Goal: Task Accomplishment & Management: Manage account settings

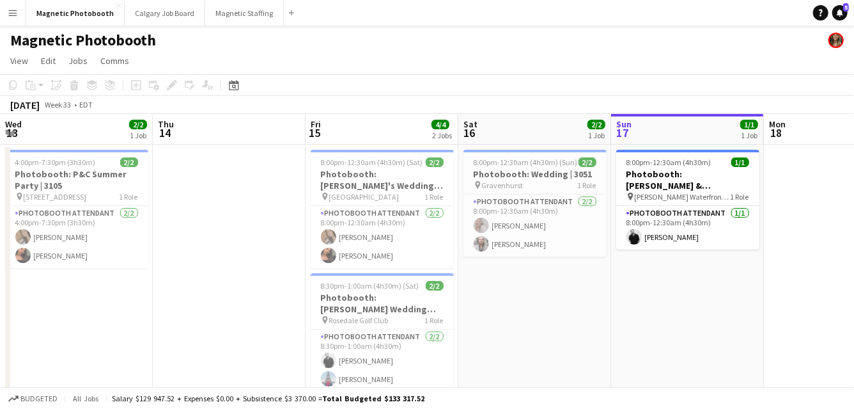
scroll to position [0, 306]
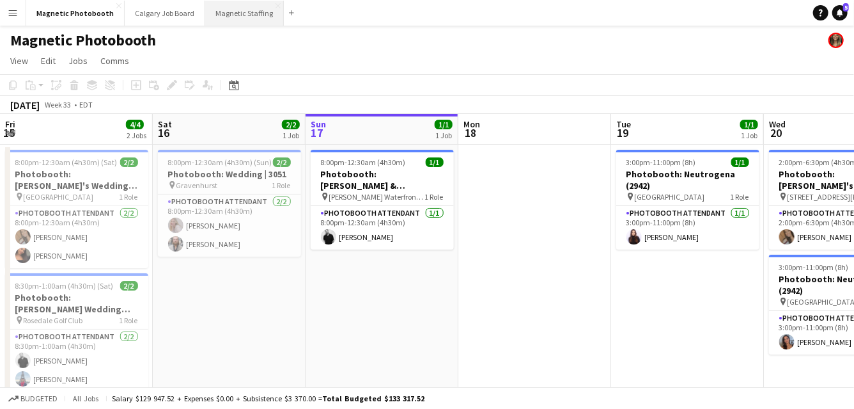
click at [239, 17] on button "Magnetic Staffing Close" at bounding box center [244, 13] width 79 height 25
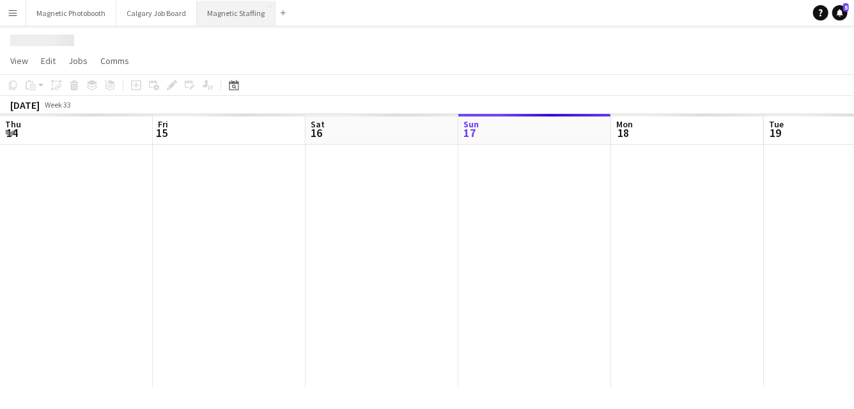
scroll to position [0, 306]
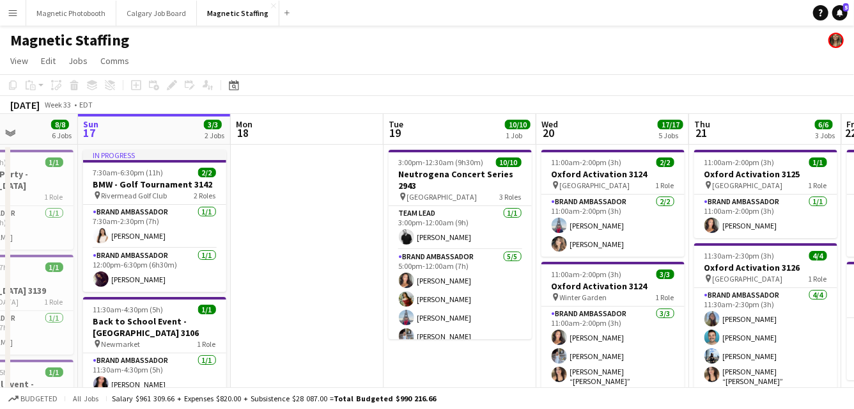
drag, startPoint x: 318, startPoint y: 218, endPoint x: 175, endPoint y: 230, distance: 143.8
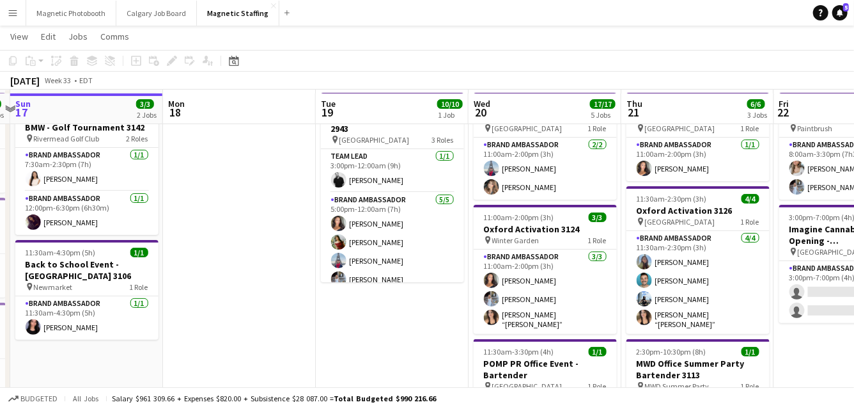
scroll to position [59, 0]
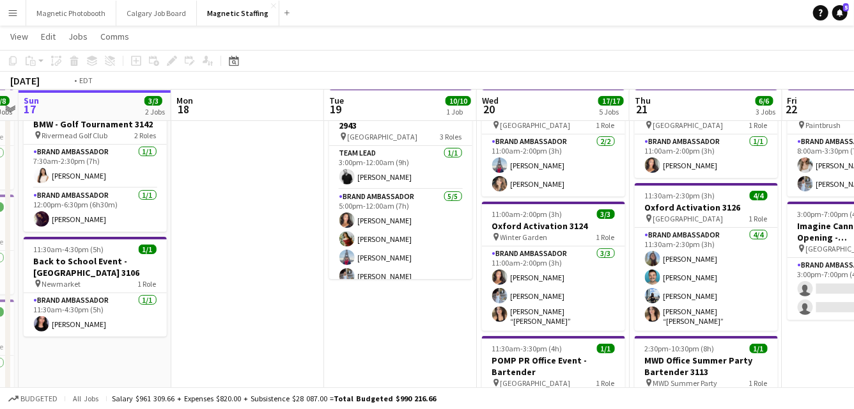
drag, startPoint x: 283, startPoint y: 306, endPoint x: 100, endPoint y: 315, distance: 183.1
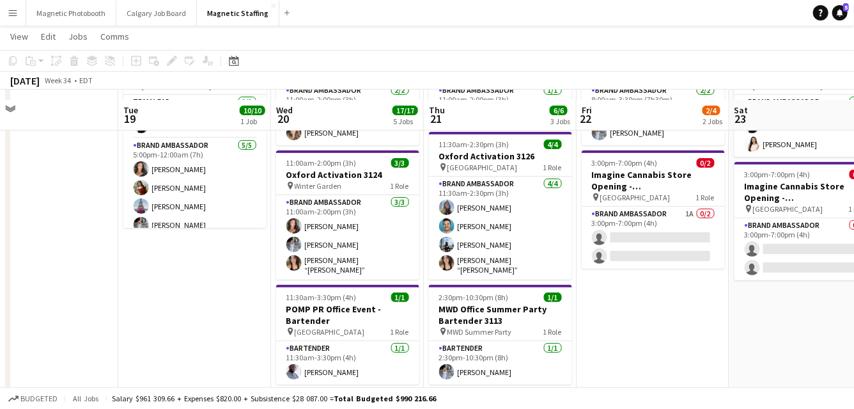
scroll to position [106, 0]
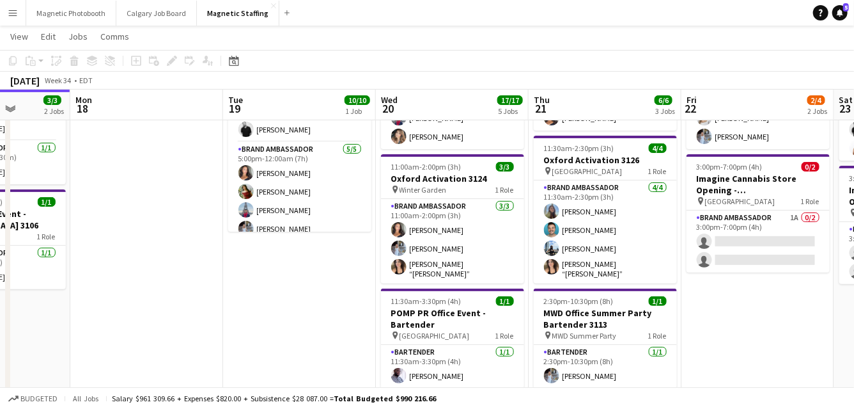
drag, startPoint x: 565, startPoint y: 311, endPoint x: 363, endPoint y: 320, distance: 202.3
click at [363, 320] on app-calendar-viewport "Fri 15 6/6 3 Jobs Sat 16 8/8 6 Jobs Sun 17 3/3 2 Jobs Mon 18 Tue 19 10/10 1 Job…" at bounding box center [427, 381] width 854 height 875
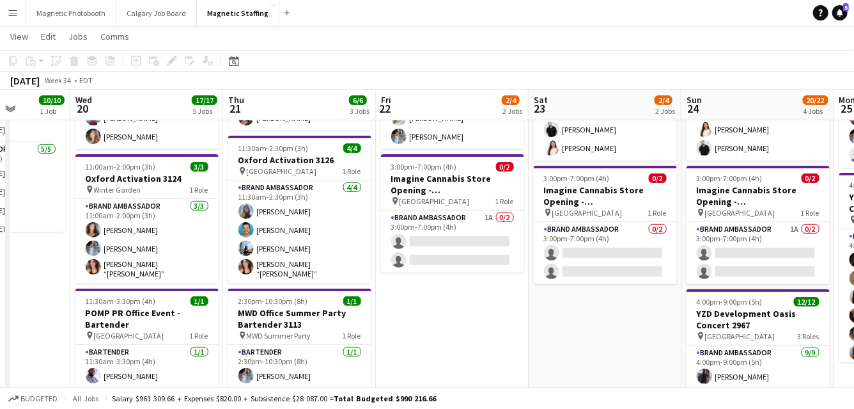
scroll to position [0, 391]
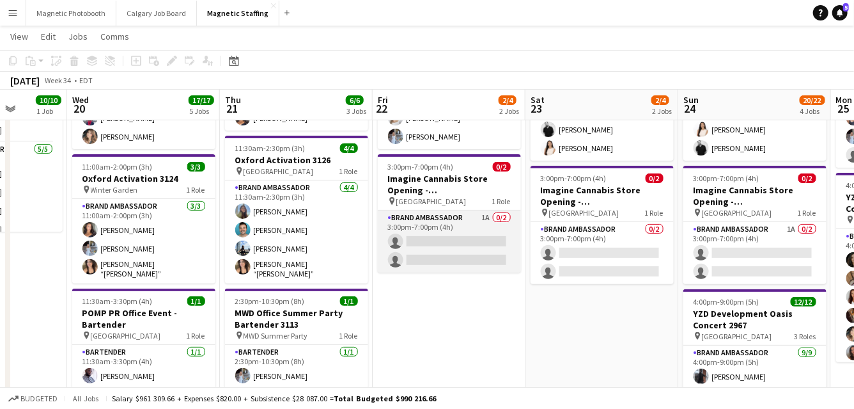
click at [427, 231] on app-card-role "Brand Ambassador 1A 0/2 3:00pm-7:00pm (4h) single-neutral-actions single-neutra…" at bounding box center [449, 241] width 143 height 62
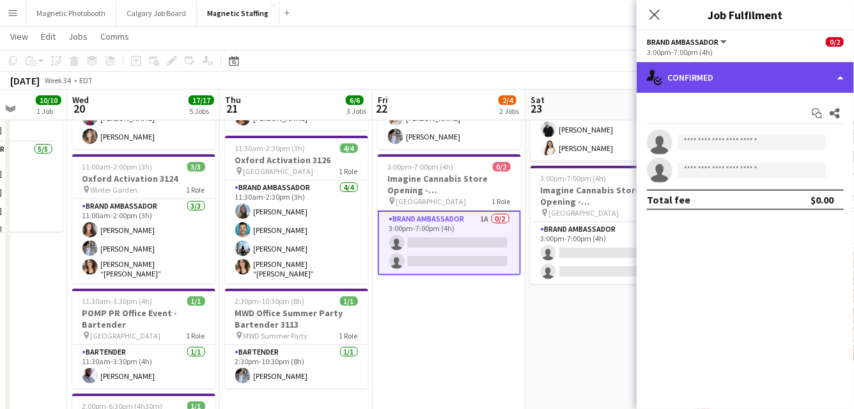
click at [702, 81] on div "single-neutral-actions-check-2 Confirmed" at bounding box center [745, 77] width 217 height 31
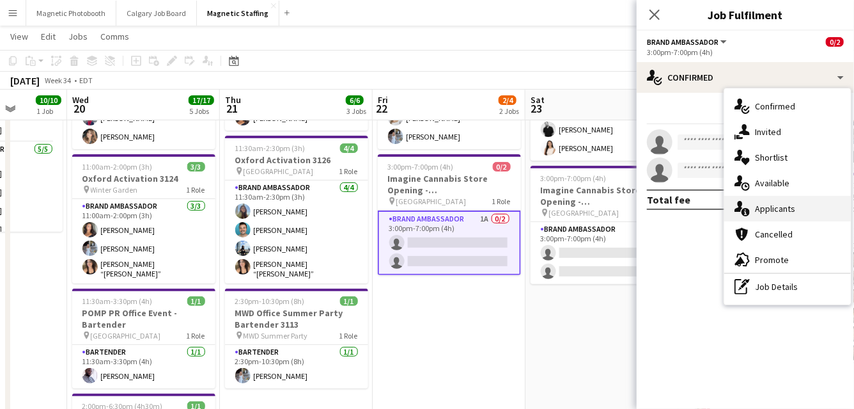
click at [771, 200] on div "single-neutral-actions-information Applicants" at bounding box center [788, 209] width 127 height 26
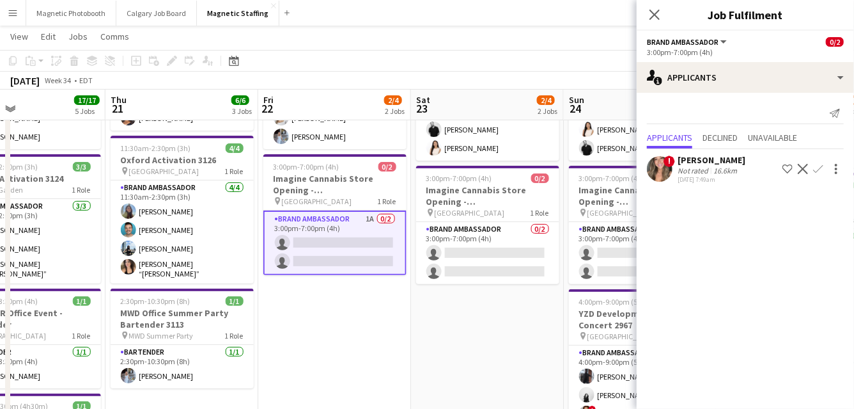
drag, startPoint x: 500, startPoint y: 317, endPoint x: 365, endPoint y: 317, distance: 134.9
click at [367, 317] on app-calendar-viewport "Sun 17 3/3 2 Jobs Mon 18 Tue 19 10/10 1 Job Wed 20 17/17 5 Jobs Thu 21 6/6 3 Jo…" at bounding box center [427, 381] width 854 height 875
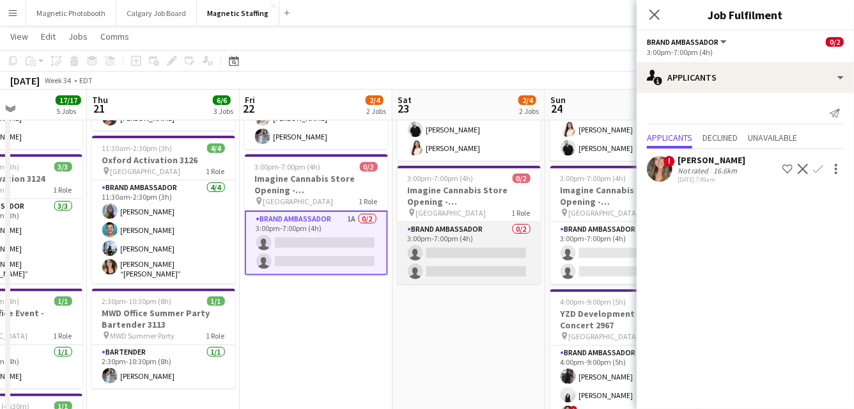
click at [476, 254] on app-card-role "Brand Ambassador 0/2 3:00pm-7:00pm (4h) single-neutral-actions single-neutral-a…" at bounding box center [469, 253] width 143 height 62
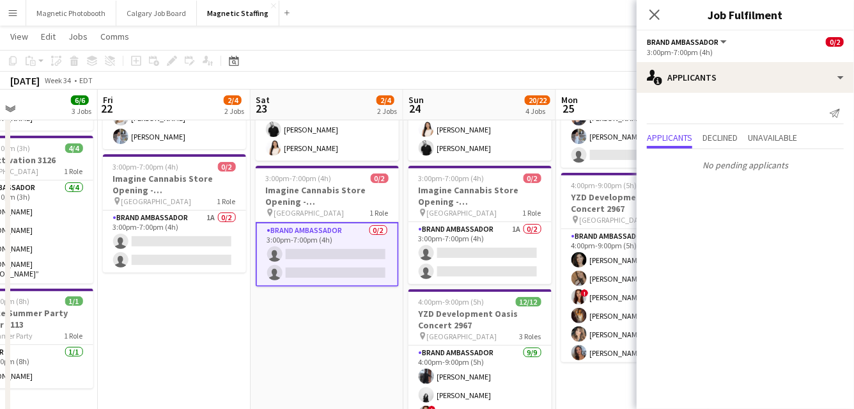
drag, startPoint x: 405, startPoint y: 353, endPoint x: 215, endPoint y: 353, distance: 189.9
click at [215, 353] on app-calendar-viewport "Mon 18 Tue 19 10/10 1 Job Wed 20 17/17 5 Jobs Thu 21 6/6 3 Jobs Fri 22 2/4 2 Jo…" at bounding box center [427, 381] width 854 height 875
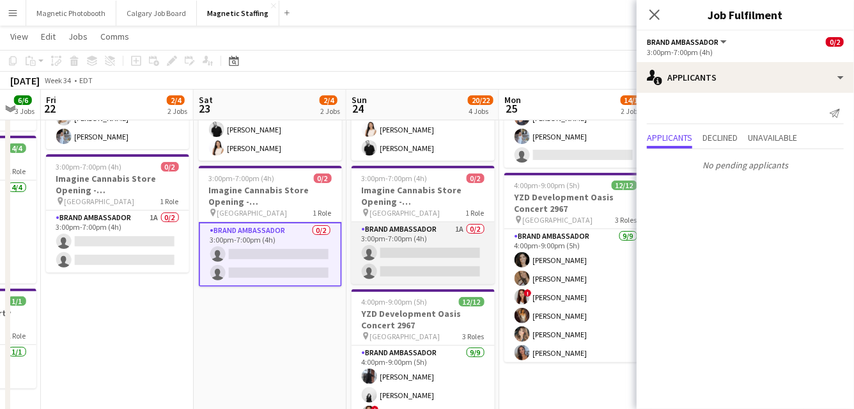
click at [425, 268] on app-card-role "Brand Ambassador 1A 0/2 3:00pm-7:00pm (4h) single-neutral-actions single-neutra…" at bounding box center [423, 253] width 143 height 62
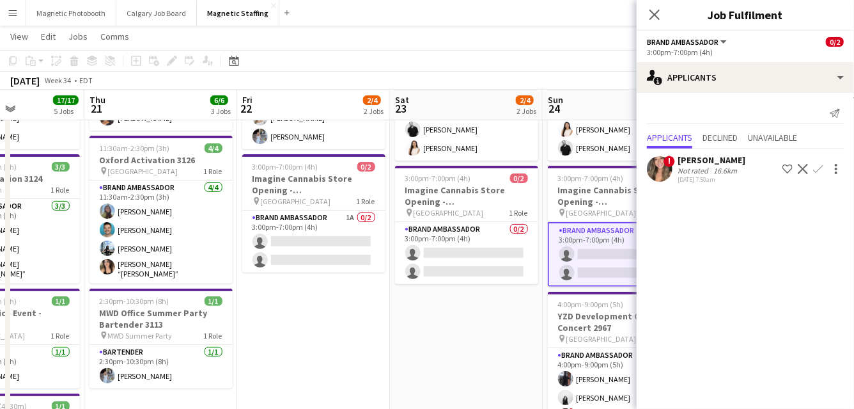
scroll to position [0, 372]
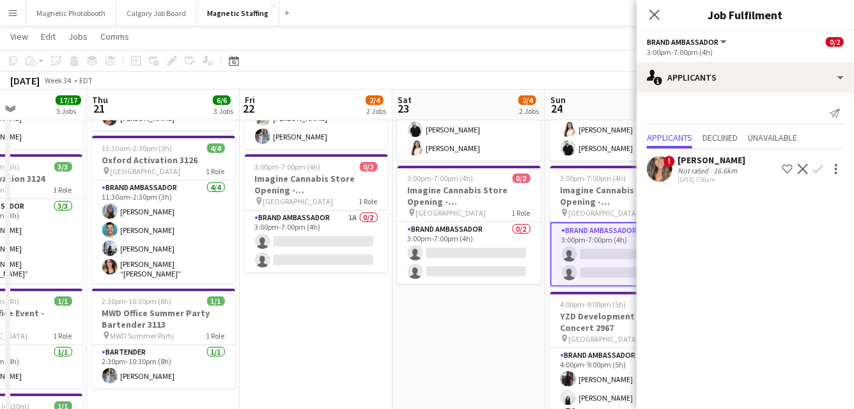
drag, startPoint x: 236, startPoint y: 331, endPoint x: 435, endPoint y: 331, distance: 198.9
click at [435, 331] on app-calendar-viewport "Mon 18 Tue 19 10/10 1 Job Wed 20 17/17 5 Jobs Thu 21 6/6 3 Jobs Fri 22 2/4 2 Jo…" at bounding box center [427, 381] width 854 height 875
click at [322, 331] on app-date-cell "8:00am-3:30pm (7h30m) 2/2 BMW - Golf Tournament 3143 pin Paintbrush 1 Role Bran…" at bounding box center [316, 398] width 153 height 723
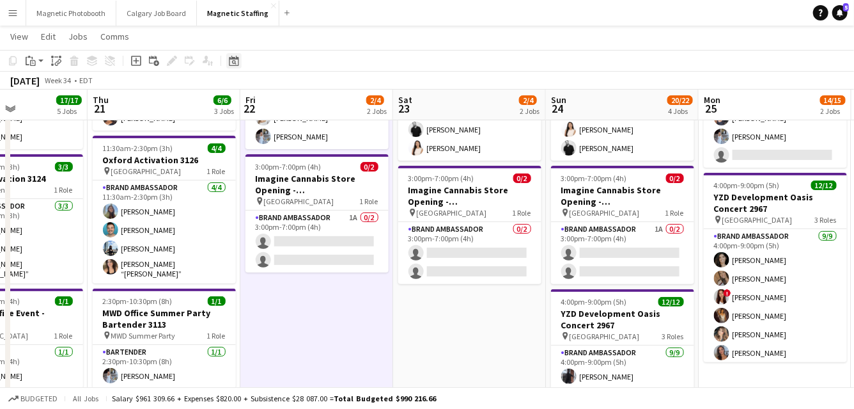
click at [233, 61] on icon "Date picker" at bounding box center [234, 61] width 10 height 10
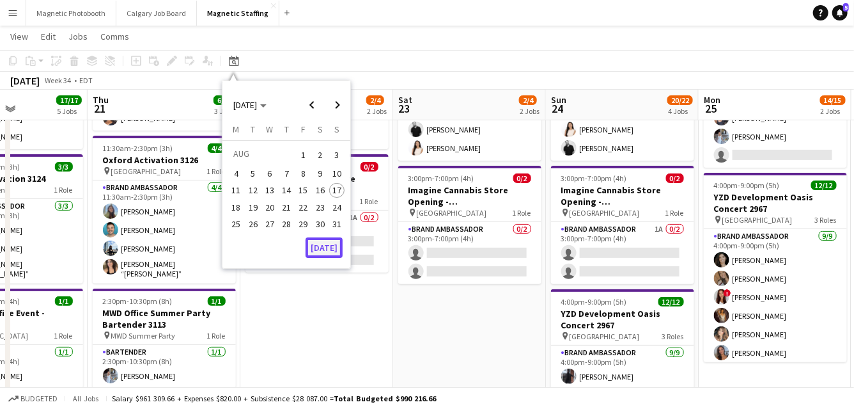
click at [331, 252] on button "[DATE]" at bounding box center [324, 247] width 37 height 20
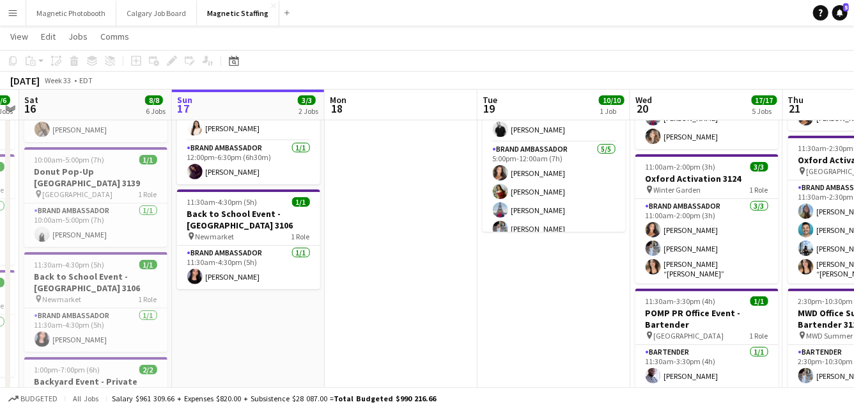
scroll to position [0, 0]
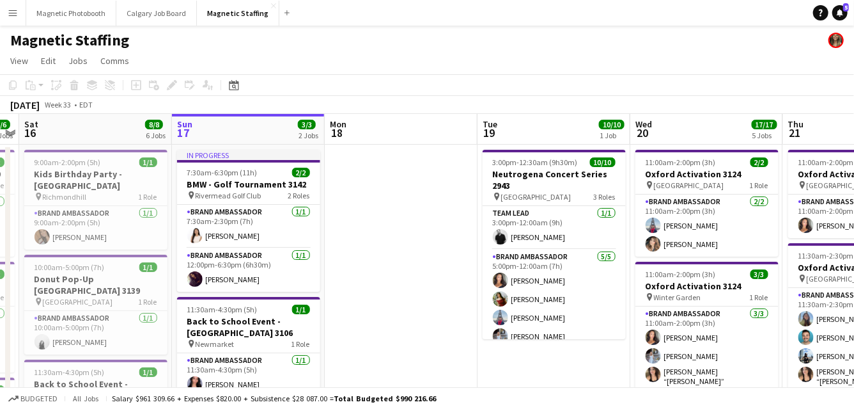
click at [11, 16] on app-icon "Menu" at bounding box center [13, 13] width 10 height 10
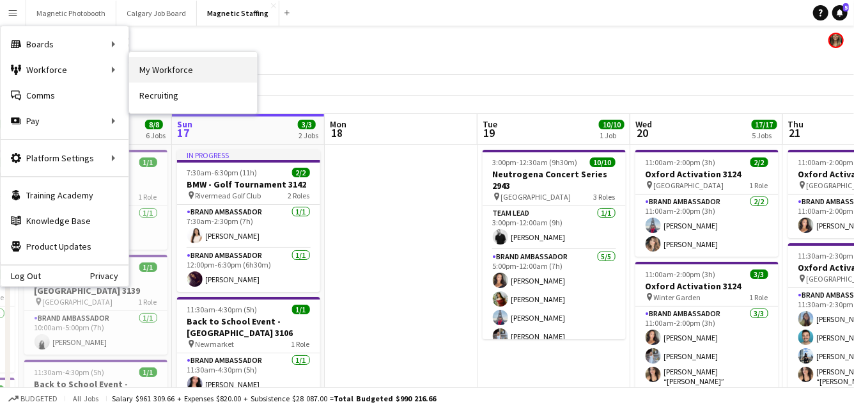
click at [148, 65] on link "My Workforce" at bounding box center [193, 70] width 128 height 26
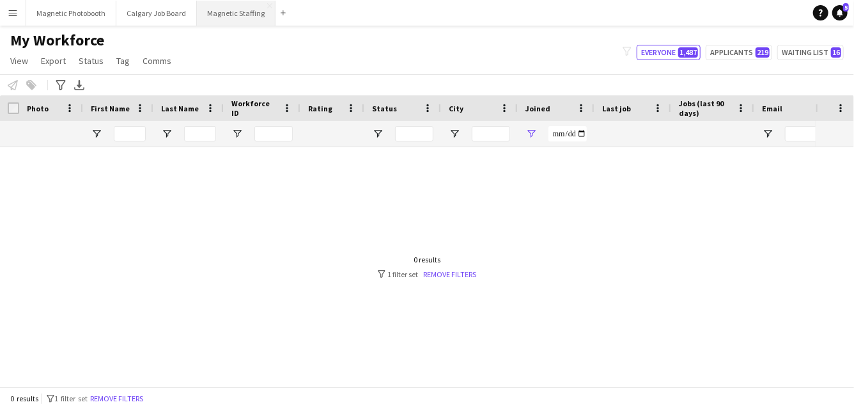
click at [242, 20] on button "Magnetic Staffing Close" at bounding box center [236, 13] width 79 height 25
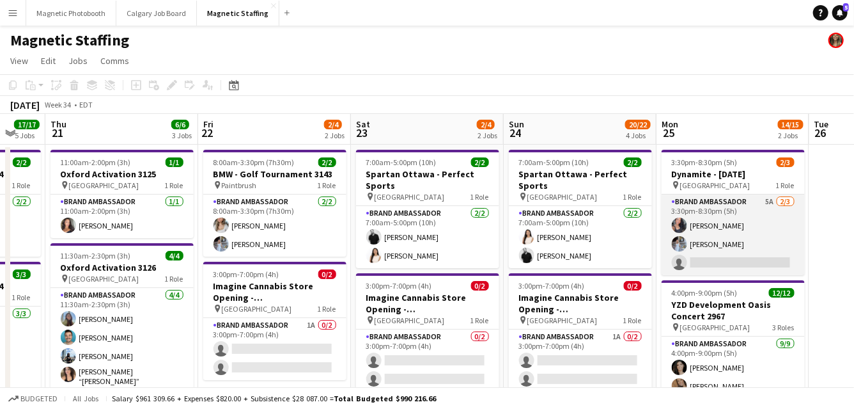
click at [748, 250] on app-card-role "Brand Ambassador 5A [DATE] 3:30pm-8:30pm (5h) [PERSON_NAME] [PERSON_NAME] singl…" at bounding box center [733, 234] width 143 height 81
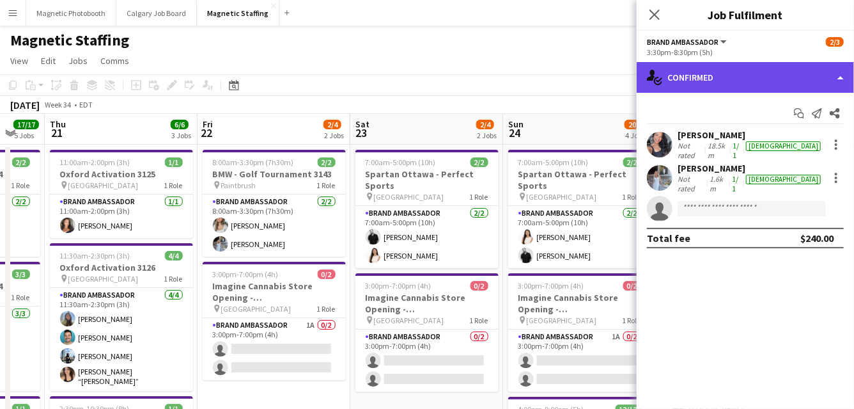
click at [740, 81] on div "single-neutral-actions-check-2 Confirmed" at bounding box center [745, 77] width 217 height 31
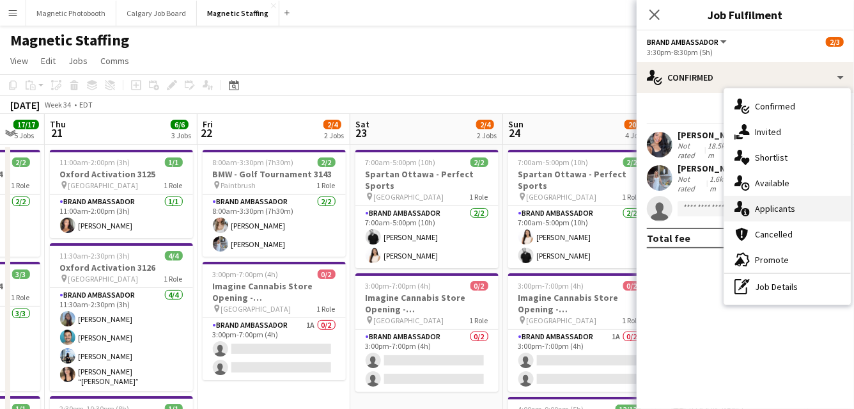
click at [776, 203] on div "single-neutral-actions-information Applicants" at bounding box center [788, 209] width 127 height 26
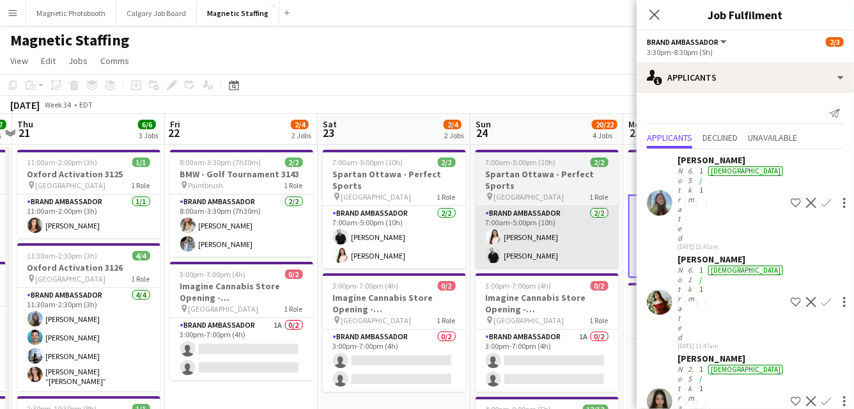
drag, startPoint x: 574, startPoint y: 232, endPoint x: 321, endPoint y: 240, distance: 253.4
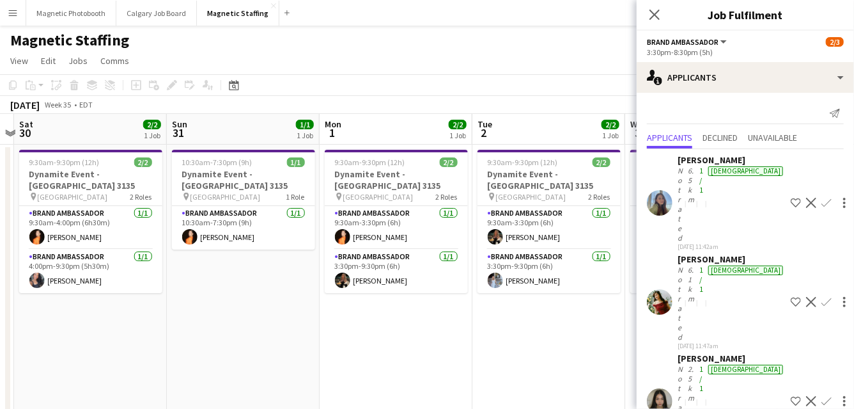
scroll to position [0, 482]
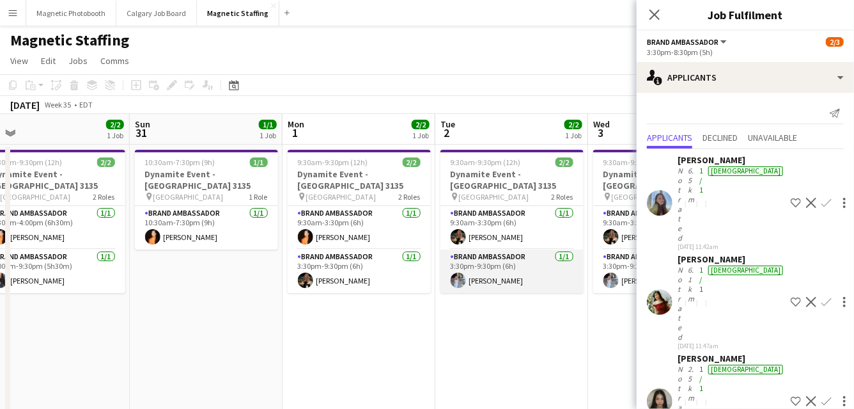
click at [544, 267] on app-card-role "Brand Ambassador [DATE] 3:30pm-9:30pm (6h) [PERSON_NAME]" at bounding box center [512, 270] width 143 height 43
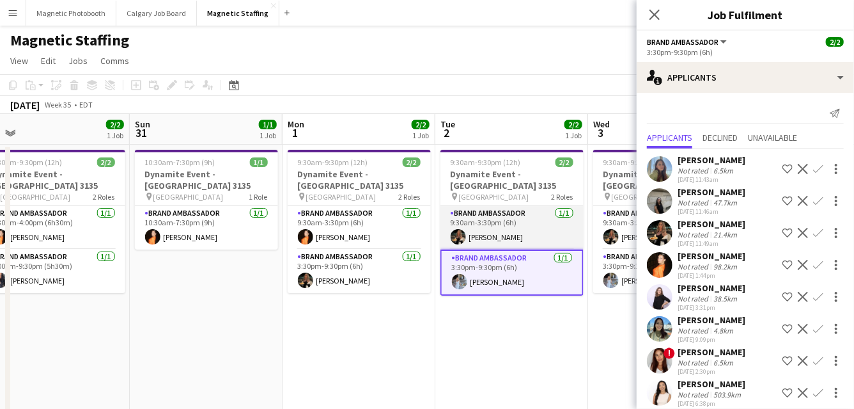
click at [517, 229] on app-card-role "Brand Ambassador [DATE] 9:30am-3:30pm (6h) [PERSON_NAME]" at bounding box center [512, 227] width 143 height 43
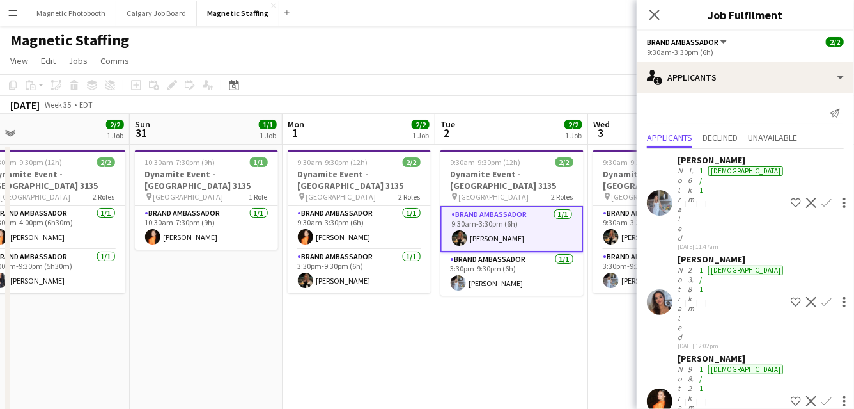
scroll to position [46, 0]
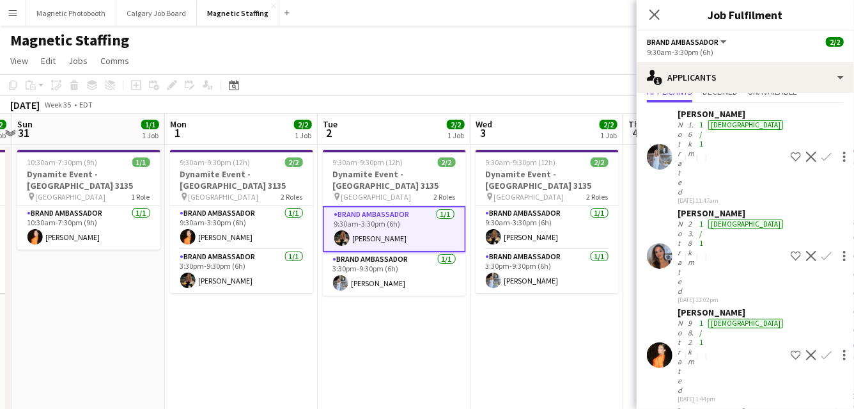
drag, startPoint x: 471, startPoint y: 319, endPoint x: 313, endPoint y: 320, distance: 158.6
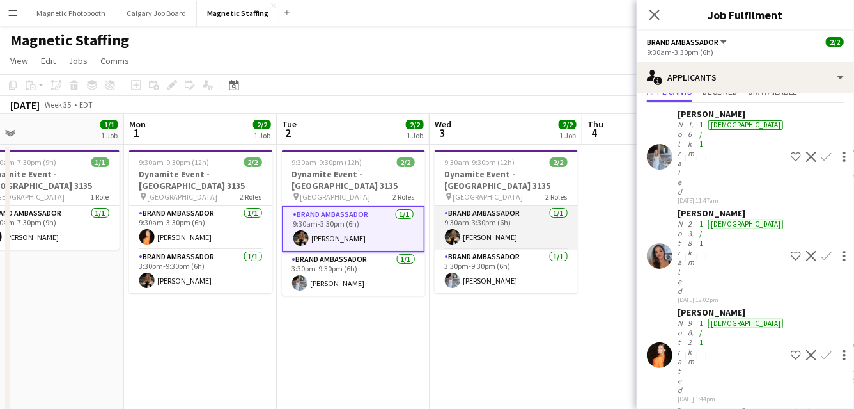
click at [519, 230] on app-card-role "Brand Ambassador [DATE] 9:30am-3:30pm (6h) [PERSON_NAME]" at bounding box center [506, 227] width 143 height 43
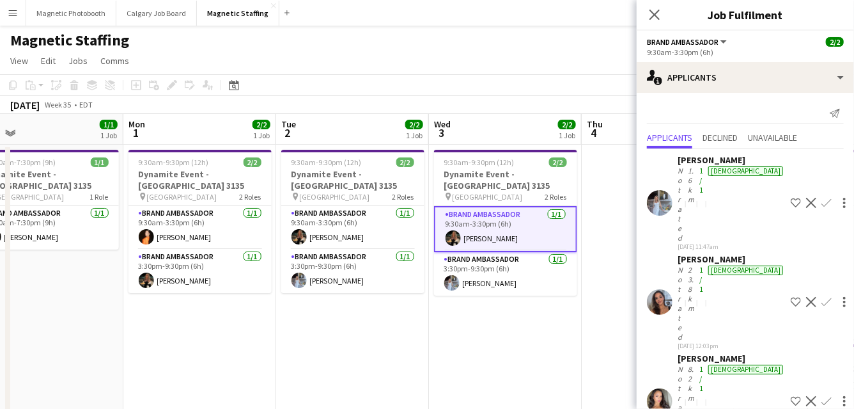
scroll to position [129, 0]
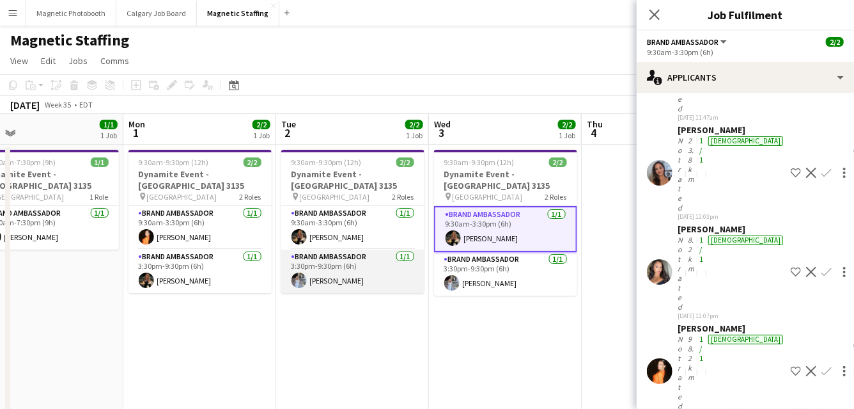
click at [310, 264] on app-card-role "Brand Ambassador [DATE] 3:30pm-9:30pm (6h) [PERSON_NAME]" at bounding box center [352, 270] width 143 height 43
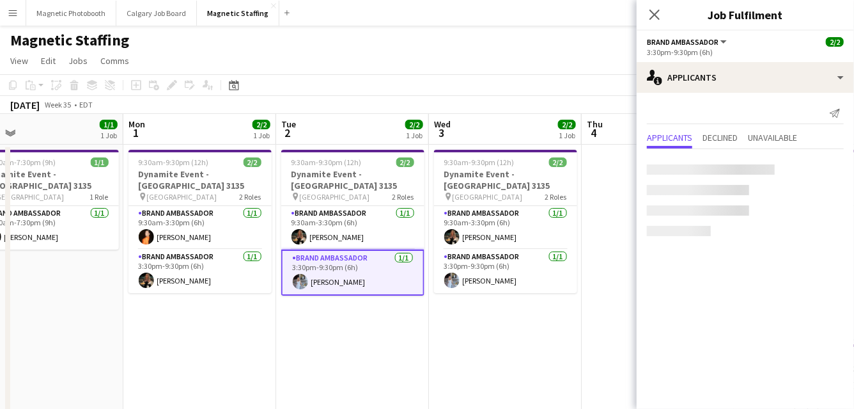
scroll to position [0, 0]
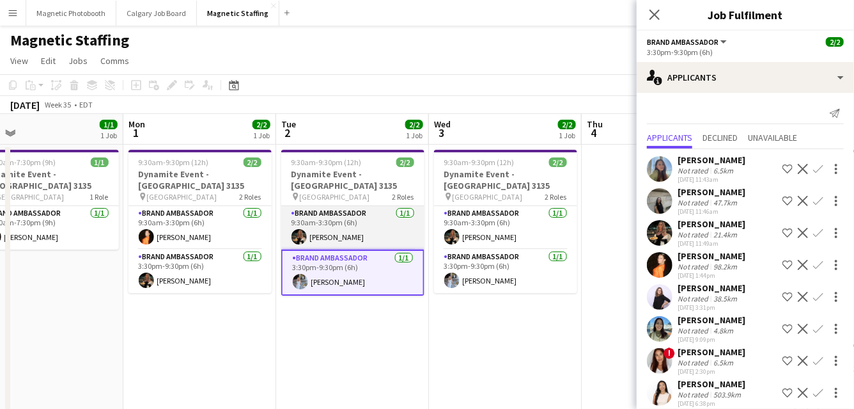
click at [322, 217] on app-card-role "Brand Ambassador [DATE] 9:30am-3:30pm (6h) [PERSON_NAME]" at bounding box center [352, 227] width 143 height 43
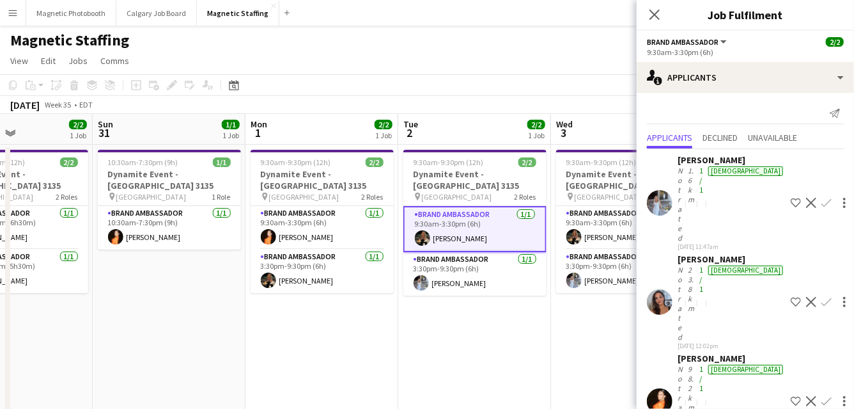
scroll to position [0, 364]
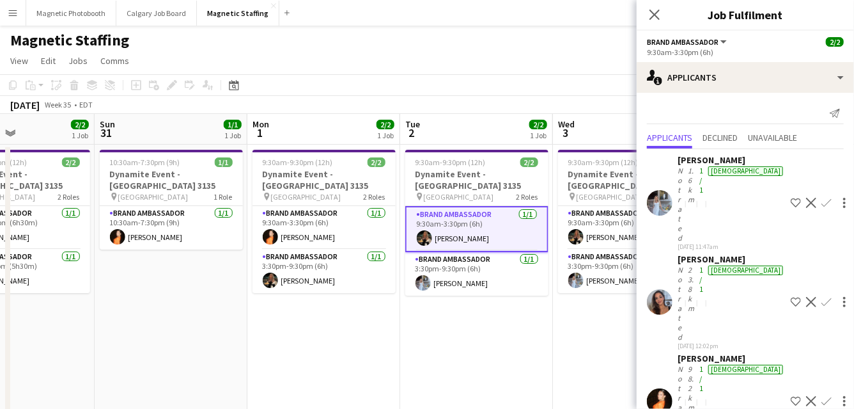
drag, startPoint x: 272, startPoint y: 249, endPoint x: 393, endPoint y: 244, distance: 120.3
click at [189, 210] on app-card-role "Brand Ambassador [DATE] 10:30am-7:30pm (9h) [PERSON_NAME]" at bounding box center [171, 227] width 143 height 43
